Goal: Information Seeking & Learning: Learn about a topic

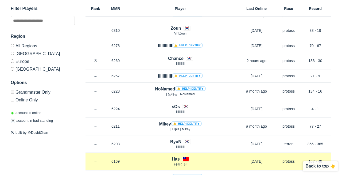
scroll to position [528, 0]
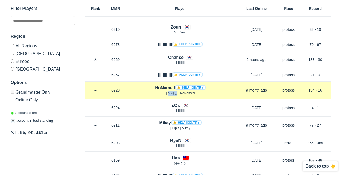
drag, startPoint x: 168, startPoint y: 94, endPoint x: 176, endPoint y: 95, distance: 8.6
click at [176, 95] on span "[ 노재능 ] NoNamed" at bounding box center [180, 93] width 29 height 4
click at [174, 95] on span "[ 노재능 ] NoNamed" at bounding box center [180, 93] width 29 height 4
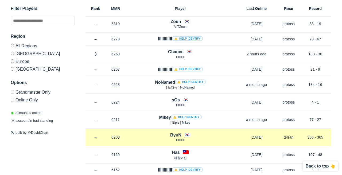
scroll to position [539, 0]
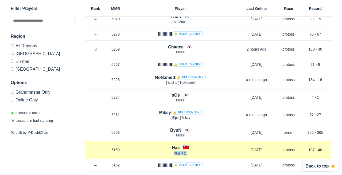
drag, startPoint x: 175, startPoint y: 152, endPoint x: 197, endPoint y: 152, distance: 22.4
click at [197, 152] on p "해원여신" at bounding box center [179, 153] width 109 height 5
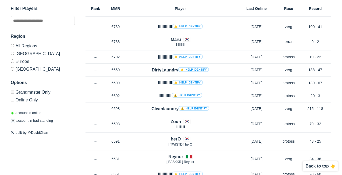
scroll to position [0, 0]
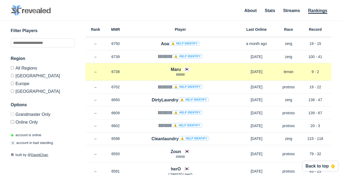
click at [179, 74] on span "llllllllllll" at bounding box center [180, 75] width 9 height 4
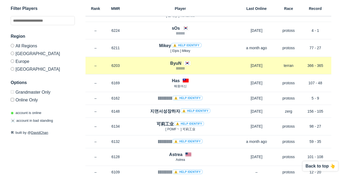
scroll to position [607, 0]
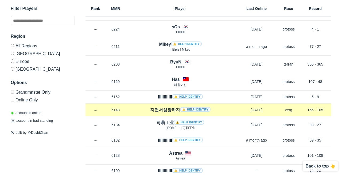
drag, startPoint x: 151, startPoint y: 109, endPoint x: 176, endPoint y: 110, distance: 24.8
click at [176, 110] on div "지면서성장하자 ⚠️ Help identify" at bounding box center [179, 110] width 109 height 6
click at [152, 108] on h4 "지면서성장하자 ⚠️ Help identify" at bounding box center [180, 110] width 61 height 6
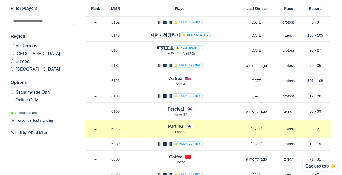
scroll to position [685, 0]
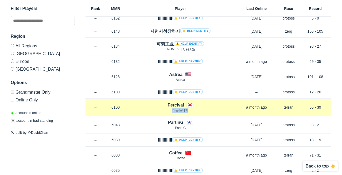
drag, startPoint x: 171, startPoint y: 111, endPoint x: 190, endPoint y: 111, distance: 19.0
click at [190, 111] on p "타는쓰레기" at bounding box center [179, 110] width 109 height 5
click at [186, 108] on span "타는쓰레기" at bounding box center [180, 110] width 16 height 4
drag, startPoint x: 164, startPoint y: 101, endPoint x: 184, endPoint y: 106, distance: 20.7
click at [184, 106] on div "Rank – MMR 6100 Region [PERSON_NAME] 타는쓰레기 a month ago Race terran Record 65 - …" at bounding box center [208, 108] width 246 height 18
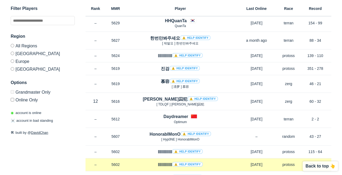
scroll to position [1586, 0]
